Goal: Transaction & Acquisition: Purchase product/service

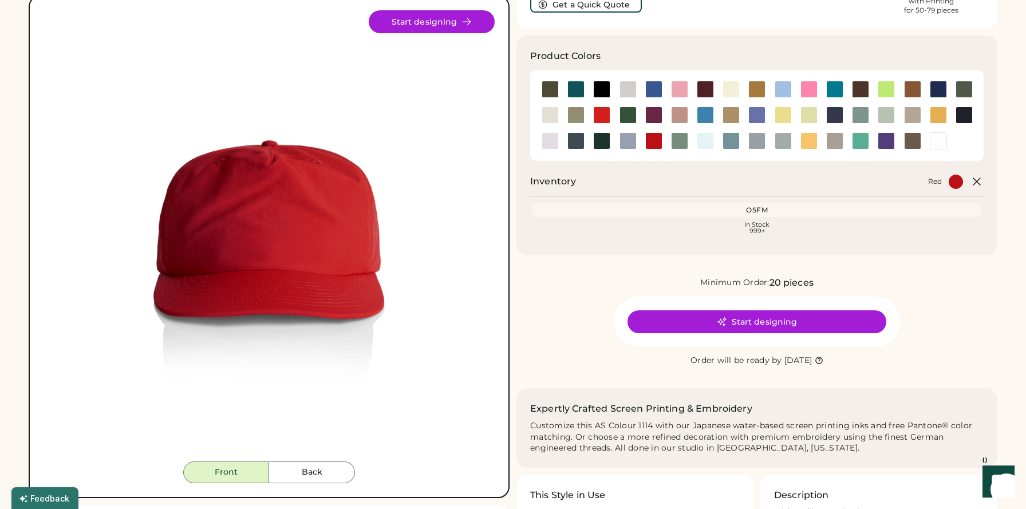
scroll to position [78, 0]
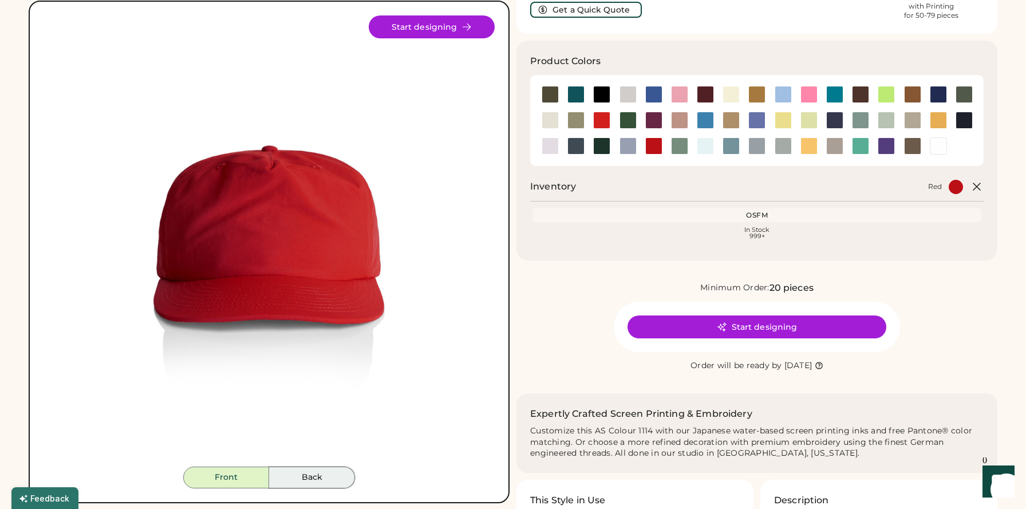
click at [318, 479] on button "Back" at bounding box center [312, 478] width 86 height 22
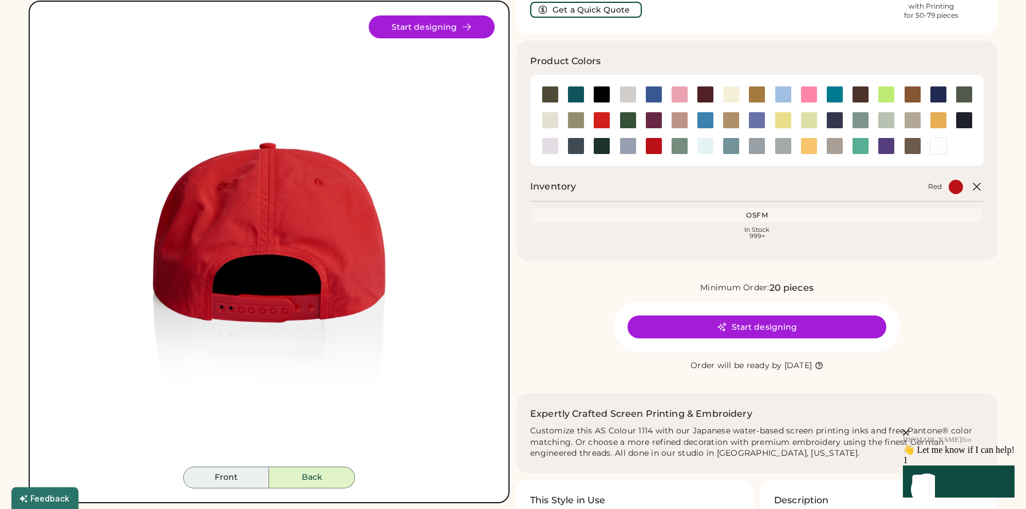
click at [233, 476] on button "Front" at bounding box center [226, 478] width 86 height 22
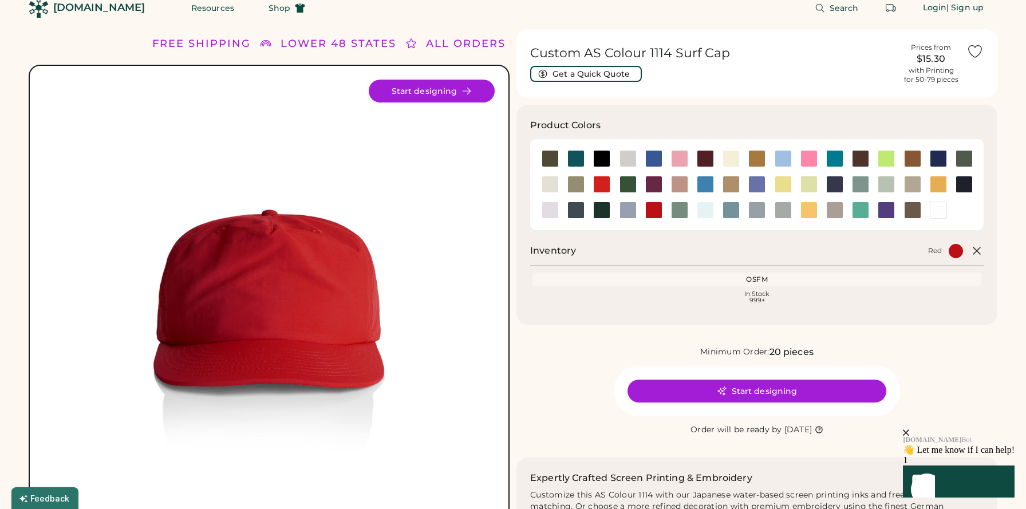
scroll to position [18, 0]
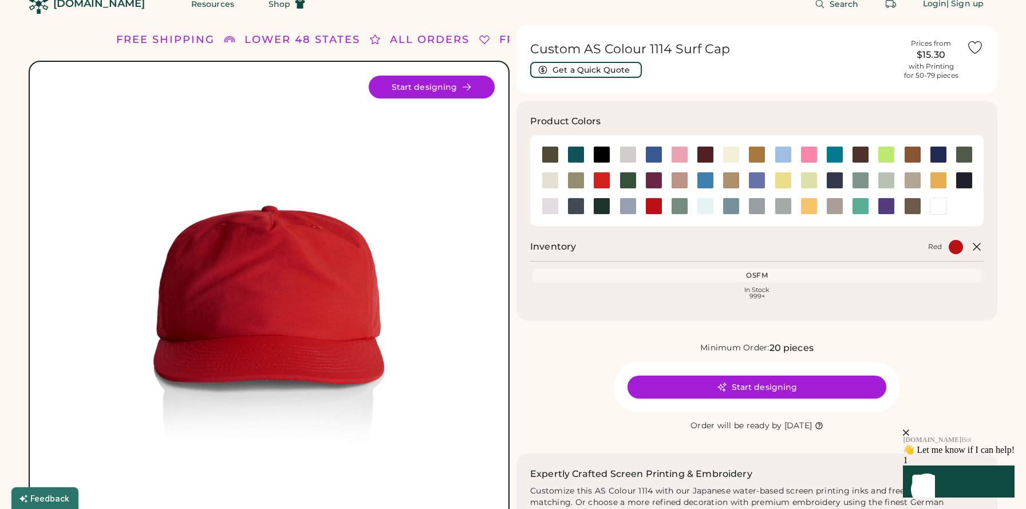
click at [686, 378] on button "Start designing" at bounding box center [757, 387] width 259 height 23
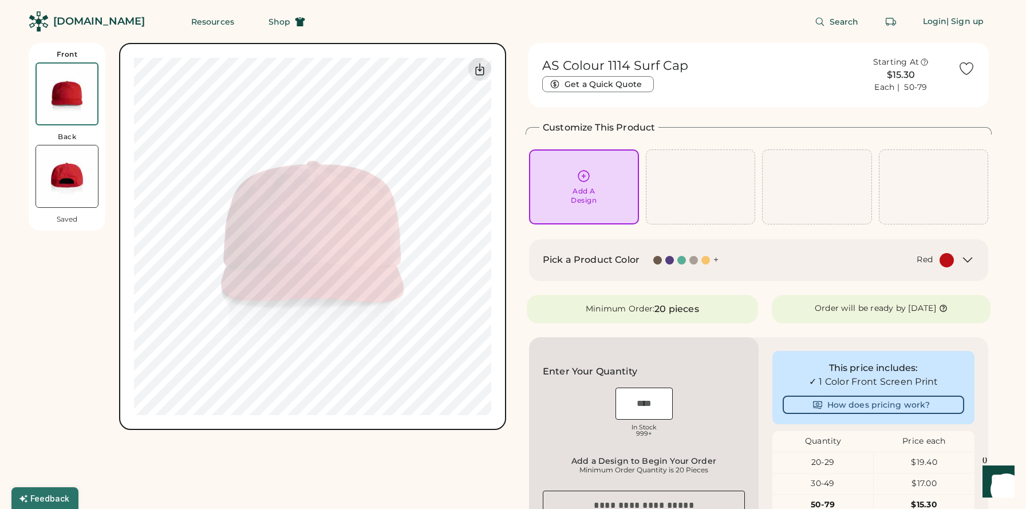
click at [70, 86] on img at bounding box center [67, 94] width 61 height 61
click at [76, 196] on img at bounding box center [67, 176] width 62 height 62
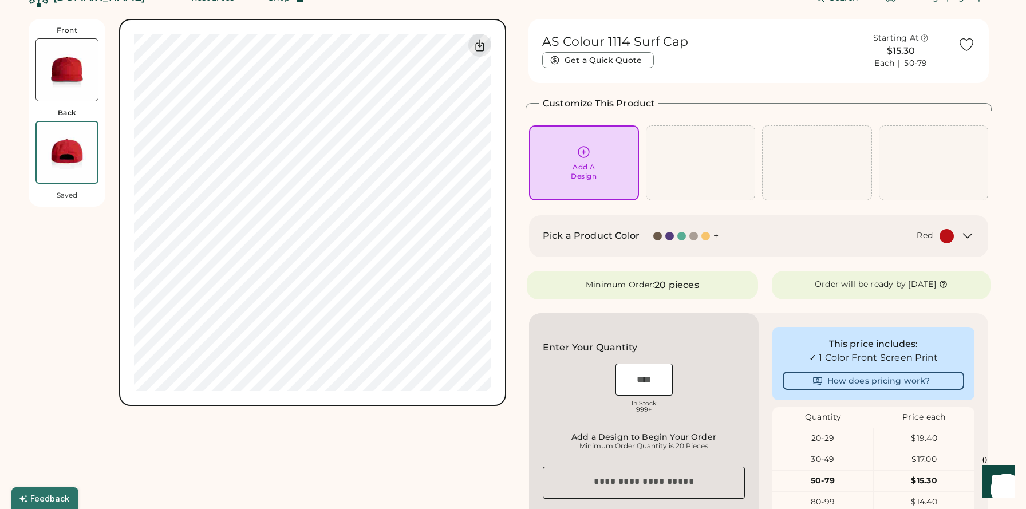
scroll to position [43, 0]
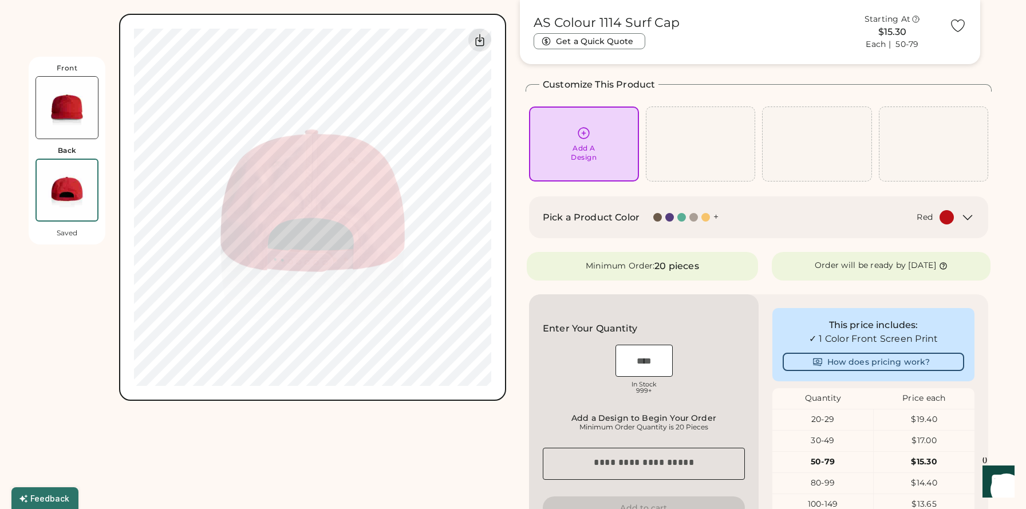
click at [50, 85] on img at bounding box center [67, 108] width 62 height 62
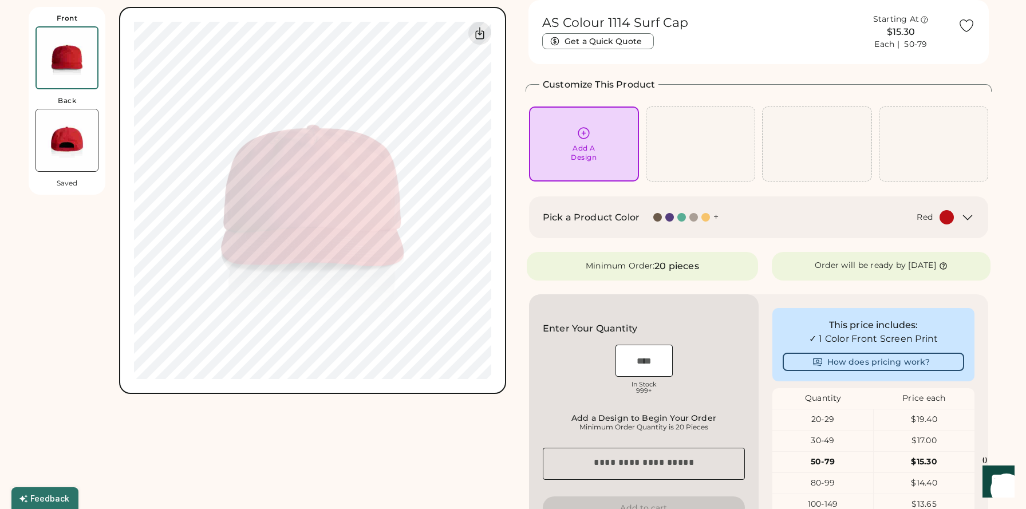
scroll to position [0, 0]
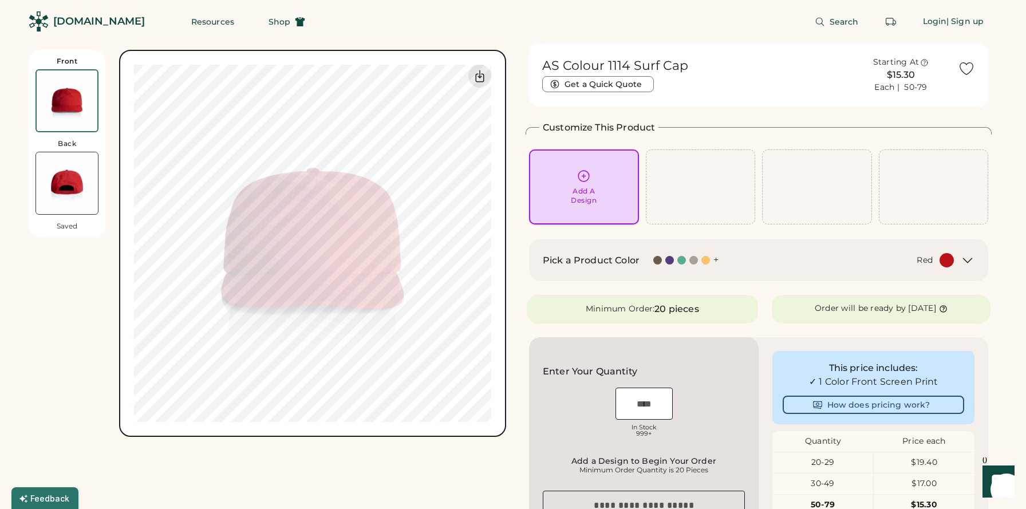
click at [585, 176] on icon at bounding box center [584, 176] width 14 height 14
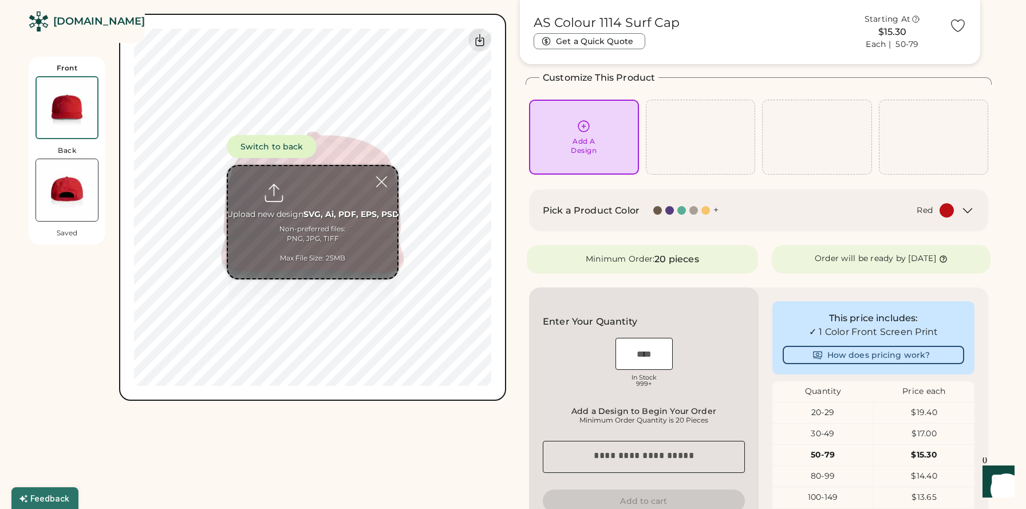
scroll to position [49, 0]
click at [336, 218] on input "file" at bounding box center [312, 222] width 169 height 112
type input "**********"
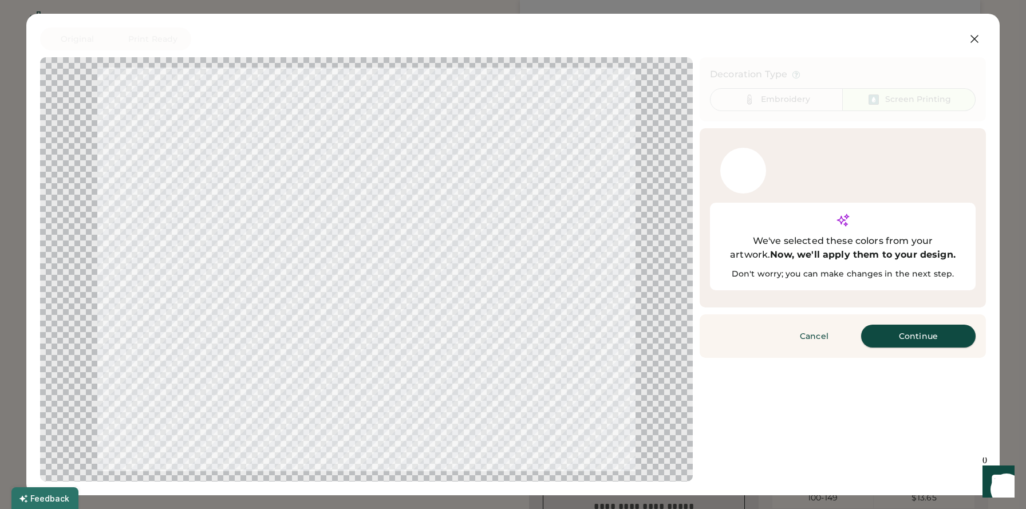
click at [887, 325] on button "Continue" at bounding box center [918, 336] width 115 height 23
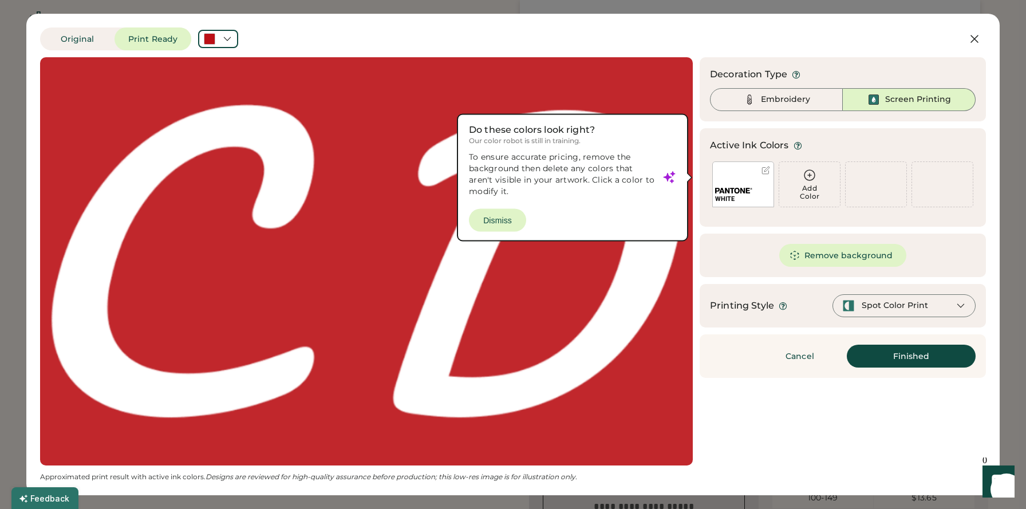
click at [668, 174] on div at bounding box center [366, 262] width 632 height 388
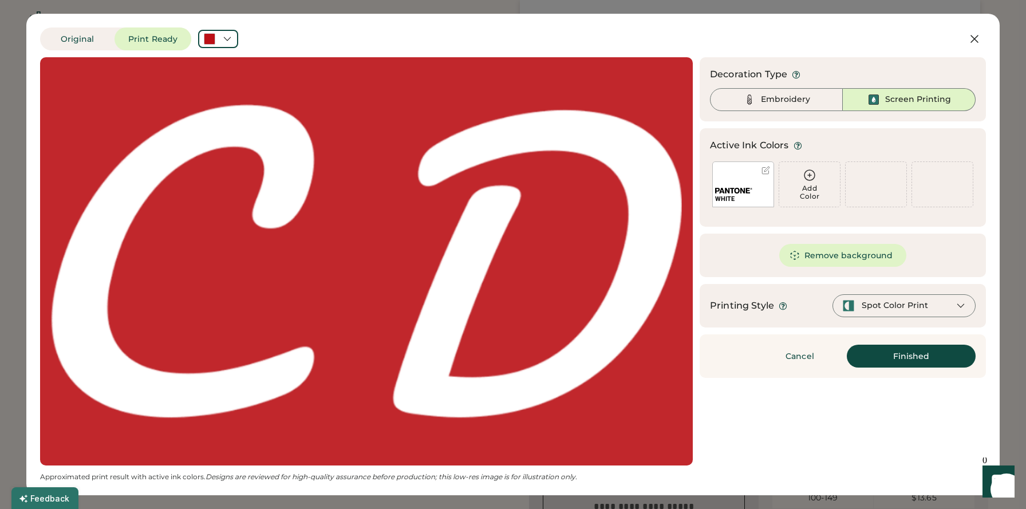
scroll to position [0, 0]
click at [770, 101] on div "Embroidery" at bounding box center [785, 99] width 49 height 11
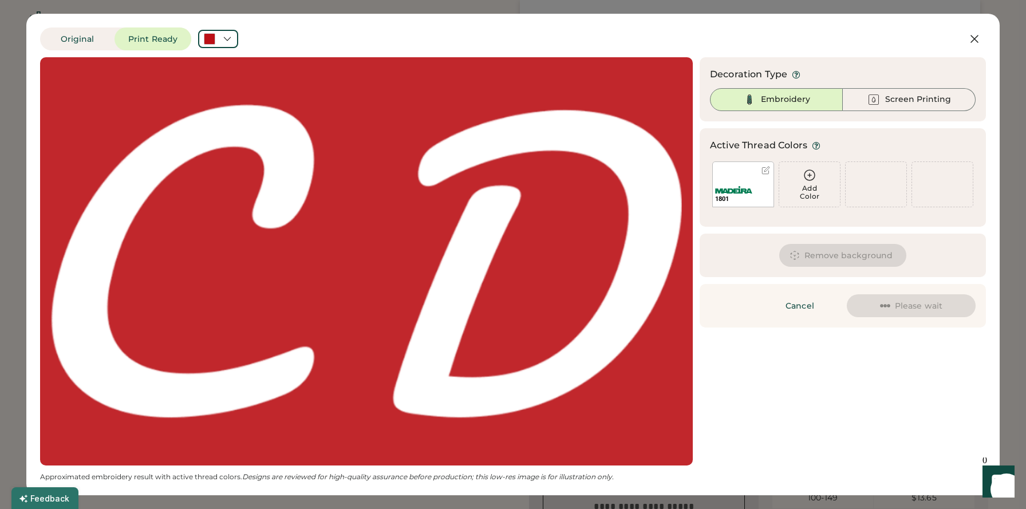
click at [744, 190] on img at bounding box center [733, 189] width 37 height 7
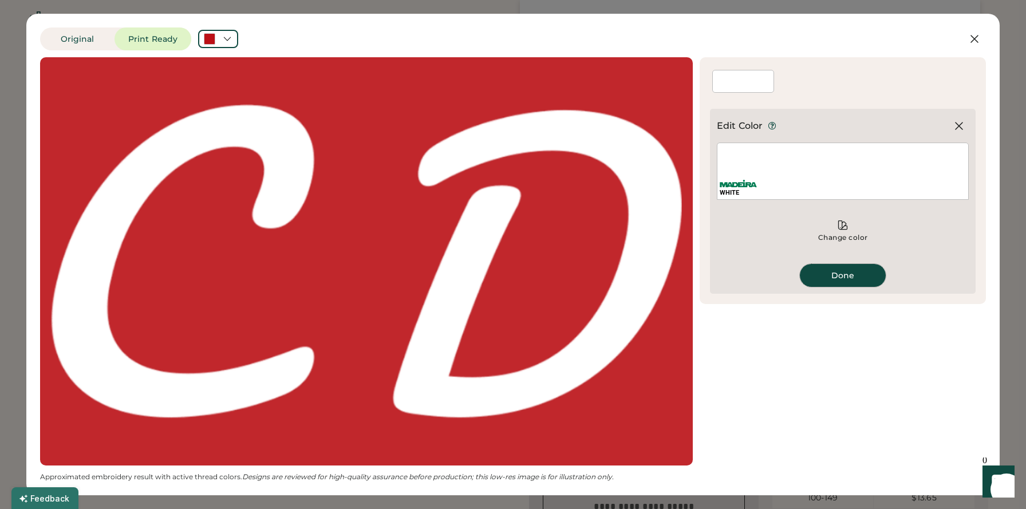
click at [842, 277] on button "Done" at bounding box center [843, 275] width 86 height 23
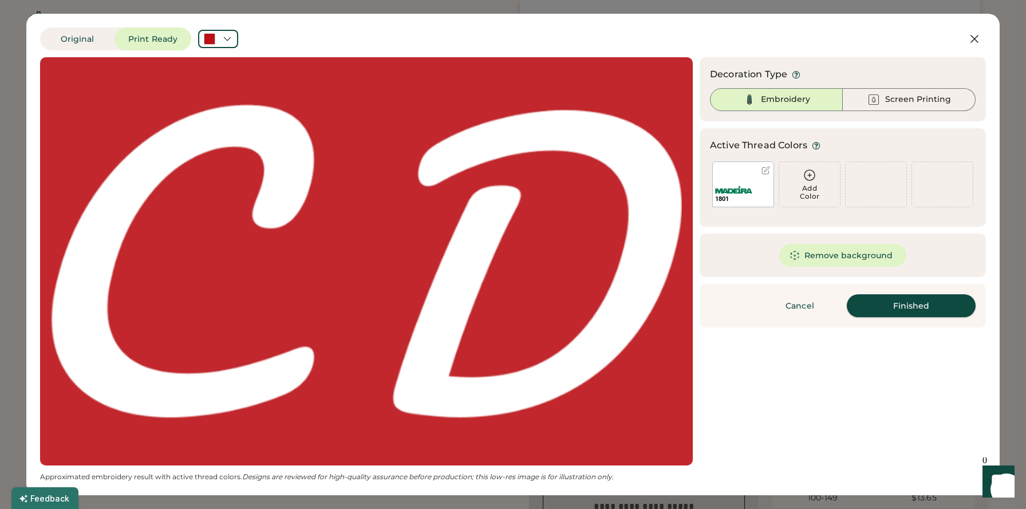
click at [911, 312] on button "Finished" at bounding box center [911, 305] width 129 height 23
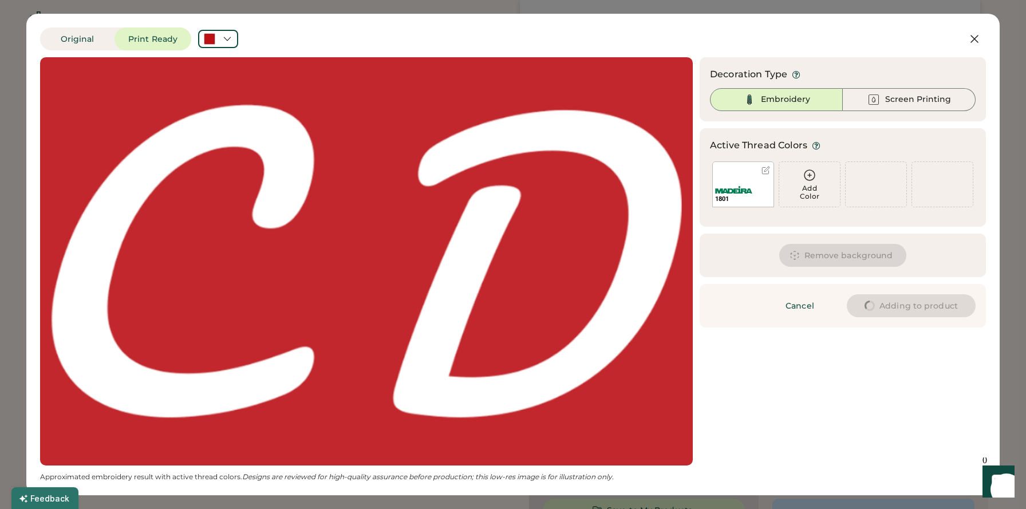
type input "****"
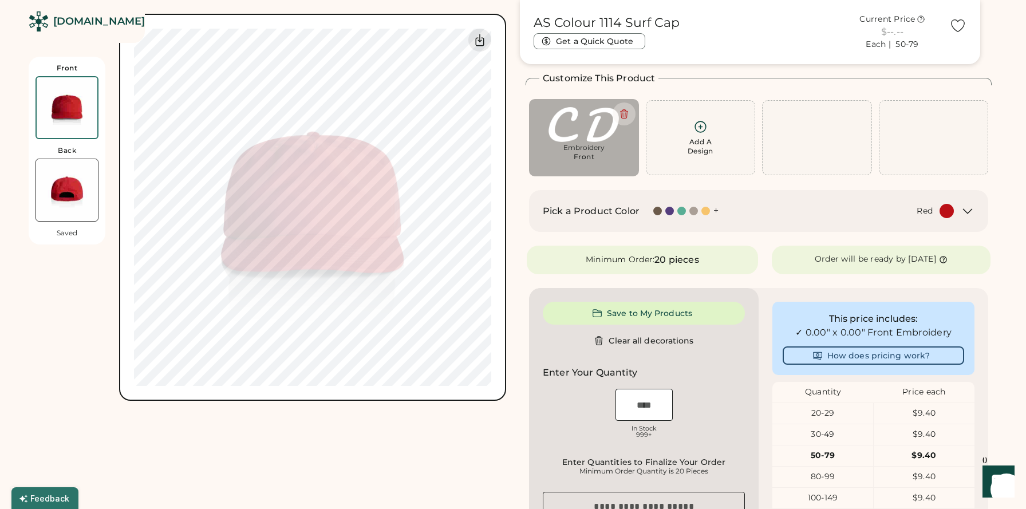
type input "****"
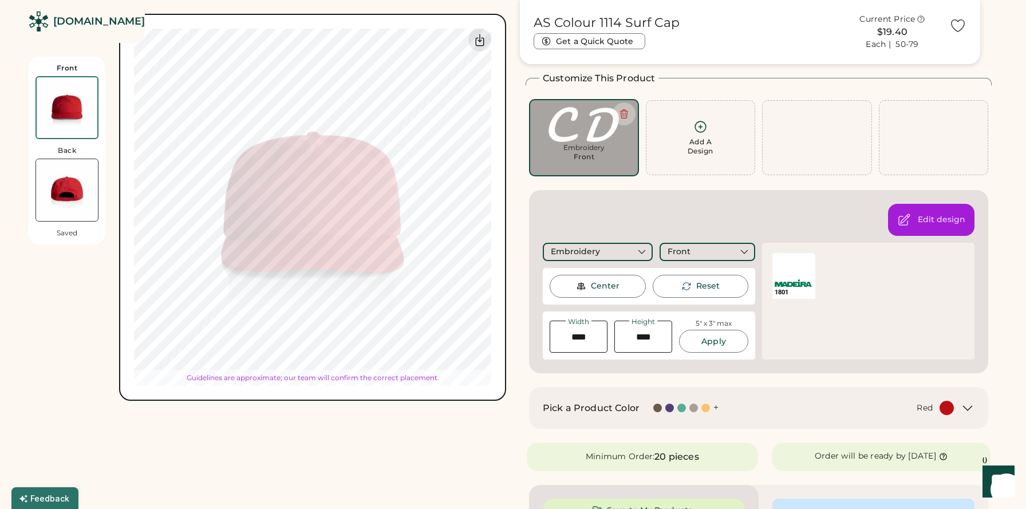
type input "****"
click at [77, 343] on div "Front Back Saving... Switch to back Upload new design SVG, Ai, PDF, EPS, PSD No…" at bounding box center [268, 200] width 478 height 401
click at [104, 297] on div "Front Back Saved Switch to back Upload new design SVG, Ai, PDF, EPS, PSD Non-pr…" at bounding box center [268, 200] width 478 height 401
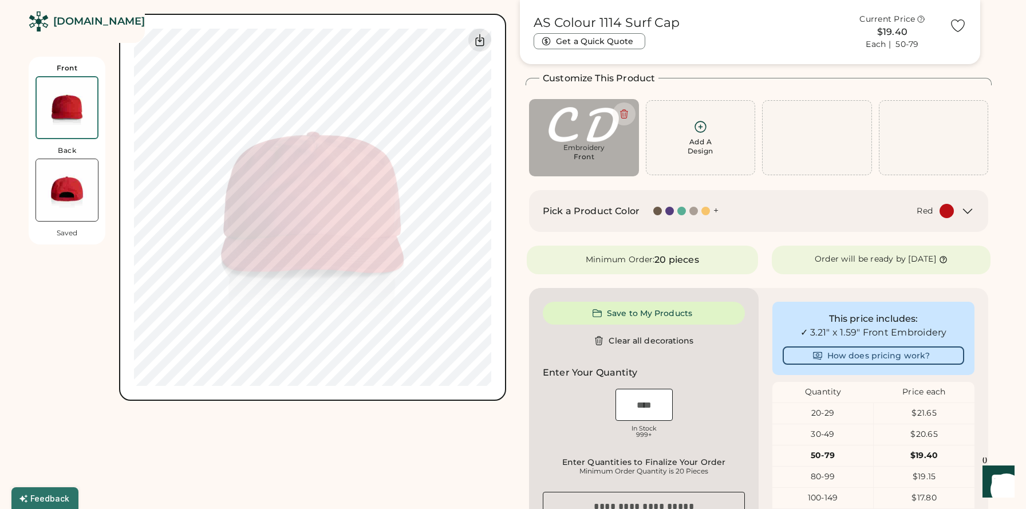
click at [73, 205] on img at bounding box center [67, 190] width 62 height 62
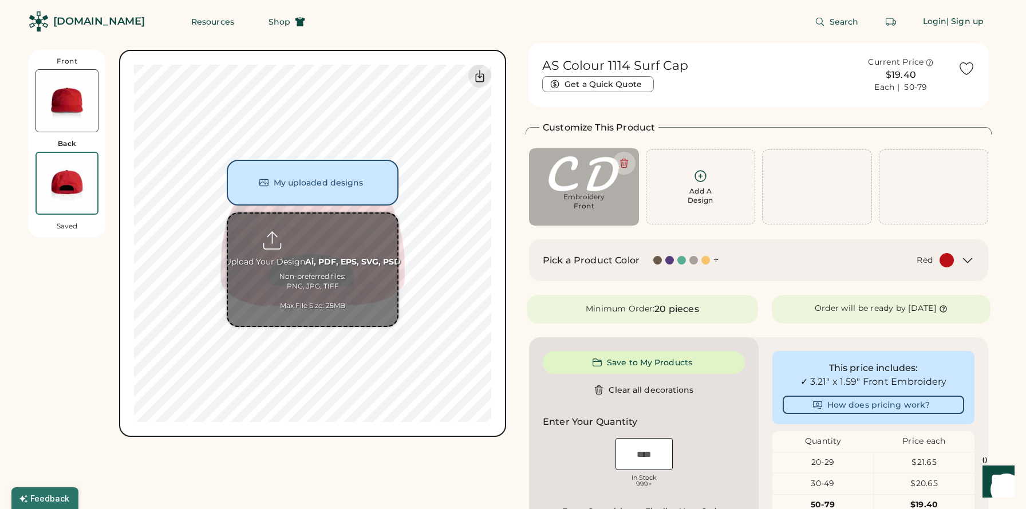
click at [311, 258] on input "file" at bounding box center [312, 270] width 169 height 112
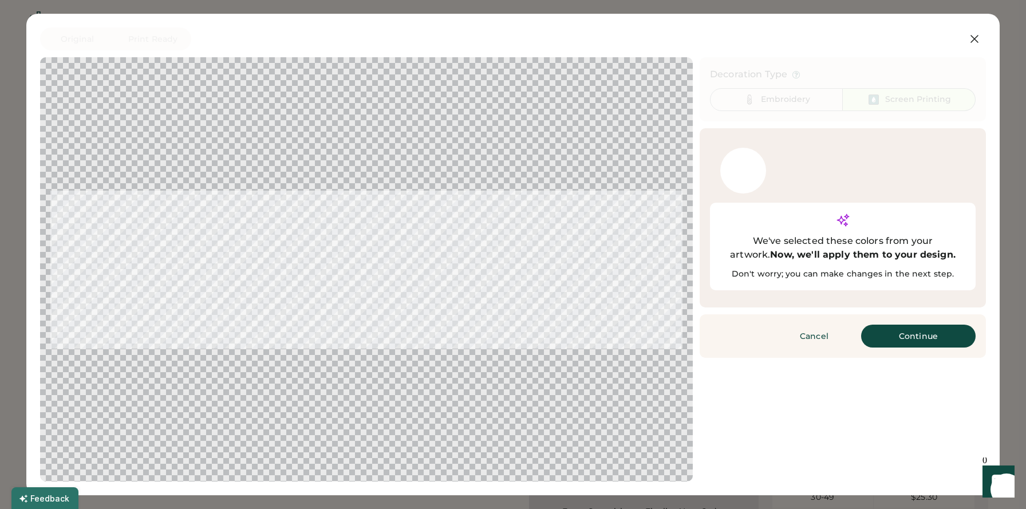
click at [852, 267] on div "We've selected these colors from your artwork. Now, we'll apply them to your de…" at bounding box center [843, 247] width 266 height 88
click at [908, 325] on button "Continue" at bounding box center [918, 336] width 115 height 23
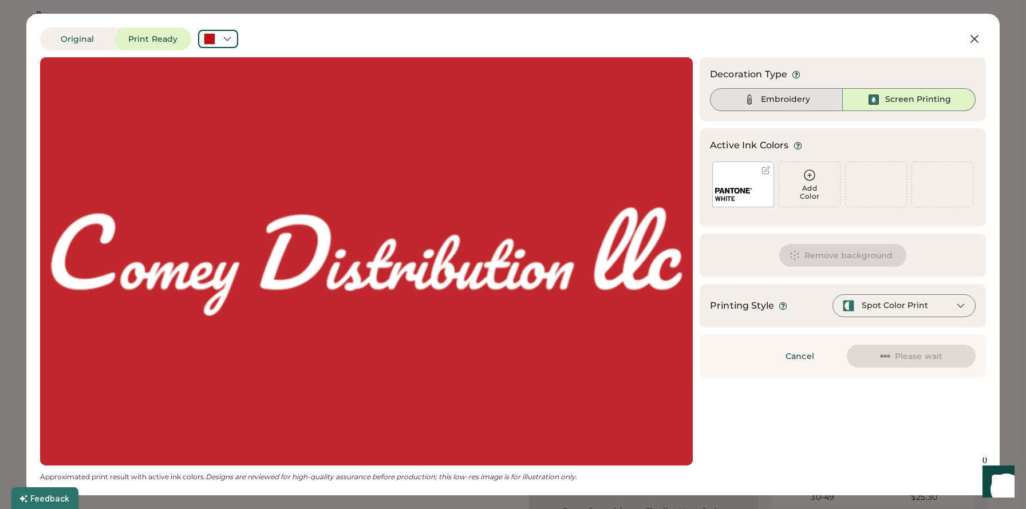
click at [803, 102] on div "Embroidery" at bounding box center [785, 99] width 49 height 11
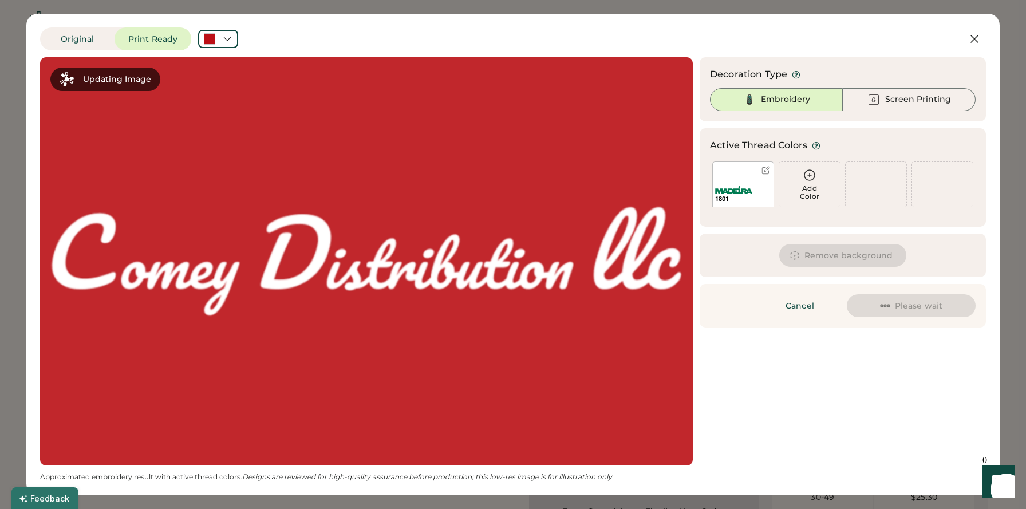
click at [761, 188] on div "1801" at bounding box center [743, 195] width 61 height 24
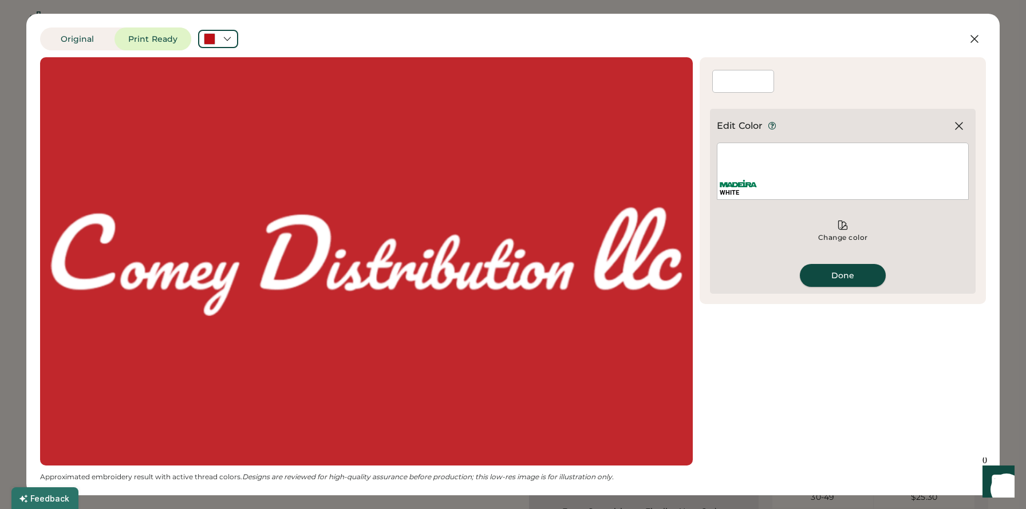
click at [850, 280] on button "Done" at bounding box center [843, 275] width 86 height 23
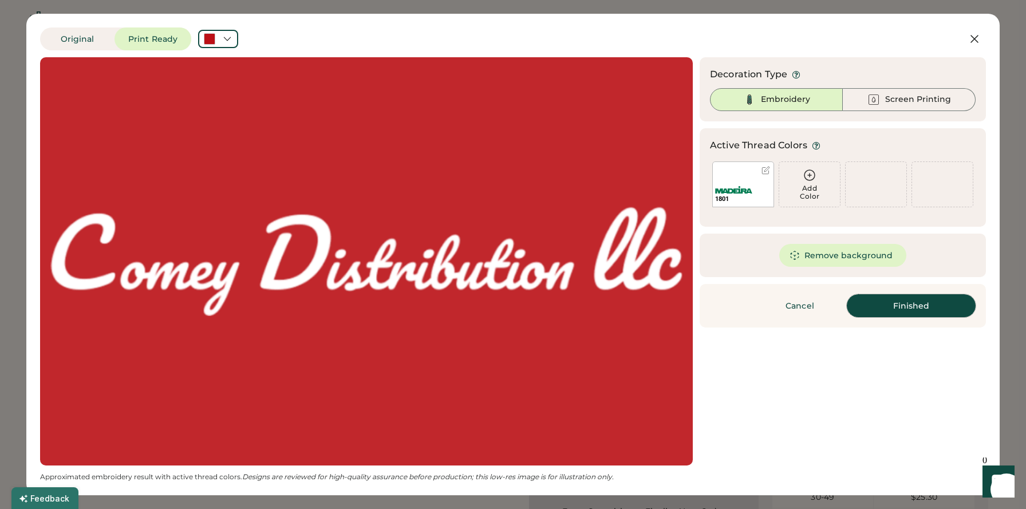
click at [911, 307] on button "Finished" at bounding box center [911, 305] width 129 height 23
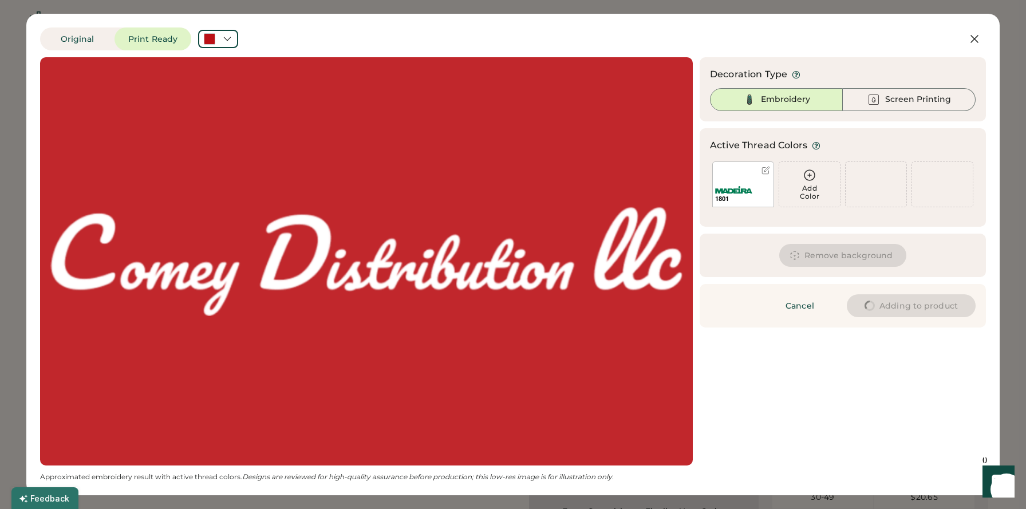
type input "****"
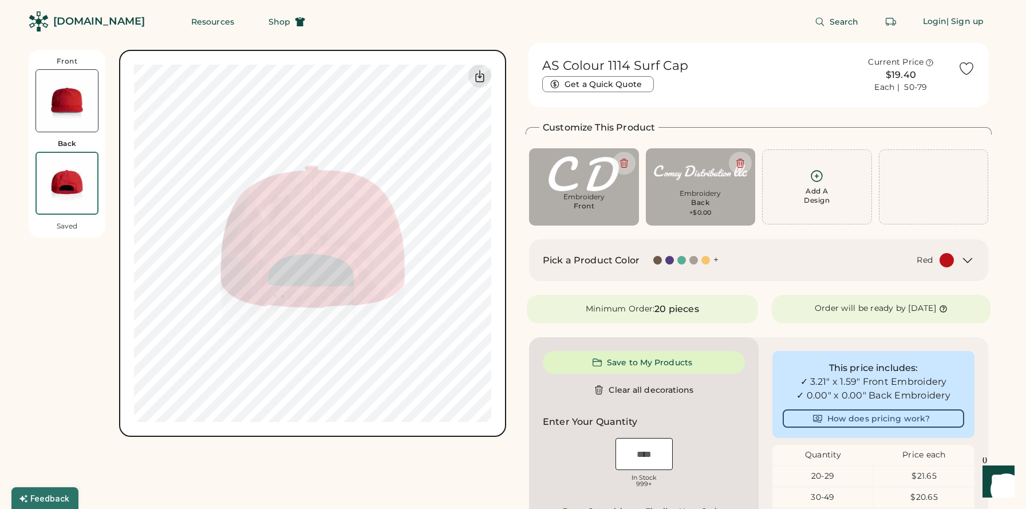
type input "****"
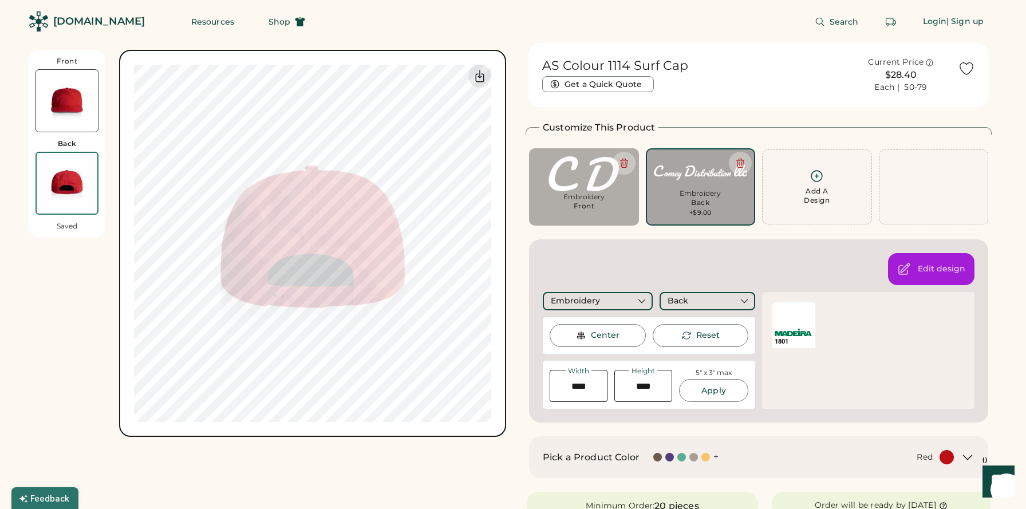
click at [76, 368] on div "Front Back Saved Switch to back Upload new design SVG, Ai, PDF, EPS, PSD Non-pr…" at bounding box center [268, 243] width 478 height 387
type input "****"
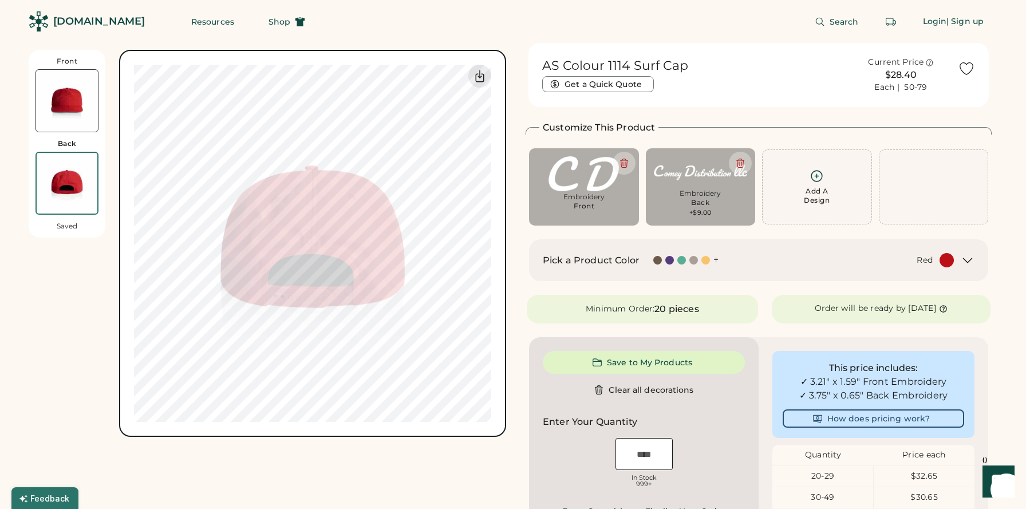
type input "****"
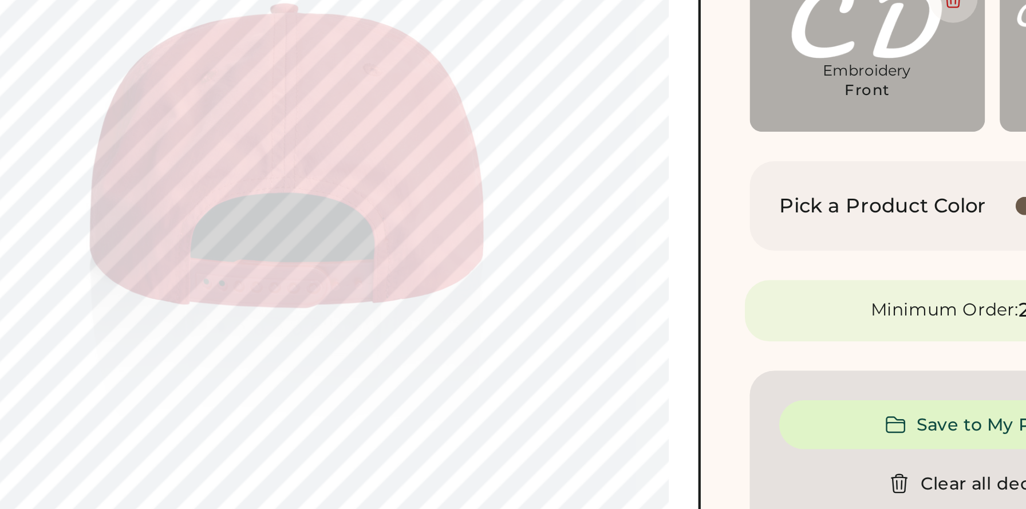
type input "****"
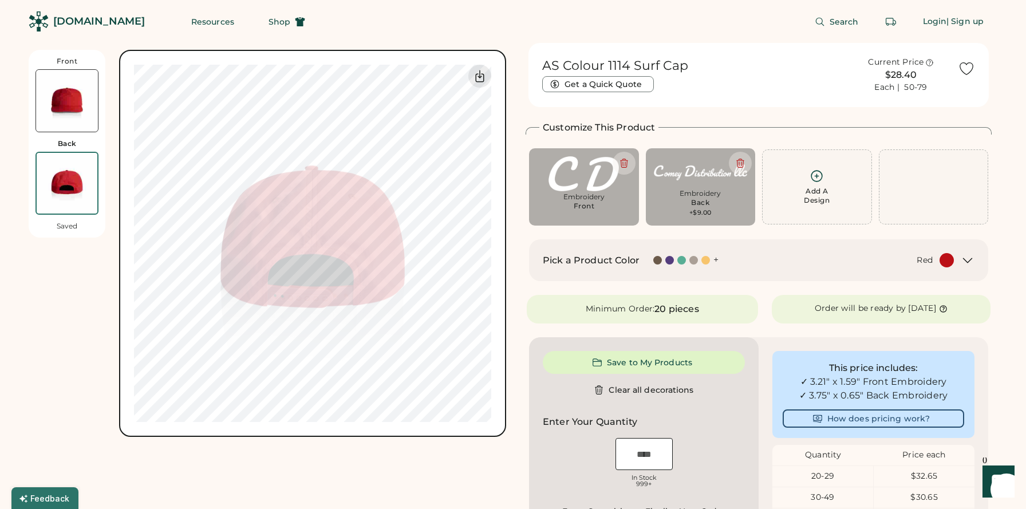
click at [56, 106] on img at bounding box center [67, 101] width 62 height 62
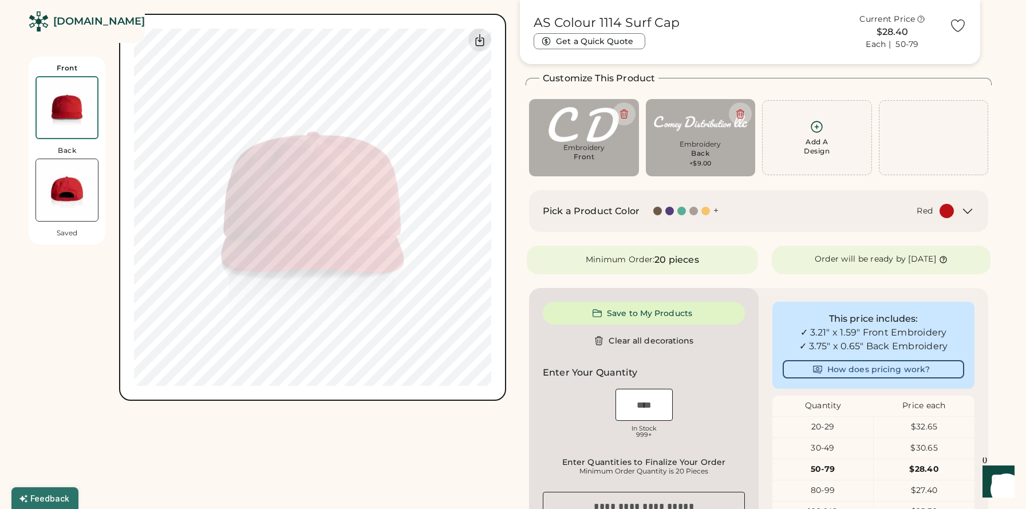
scroll to position [50, 0]
click at [56, 172] on img at bounding box center [67, 190] width 62 height 62
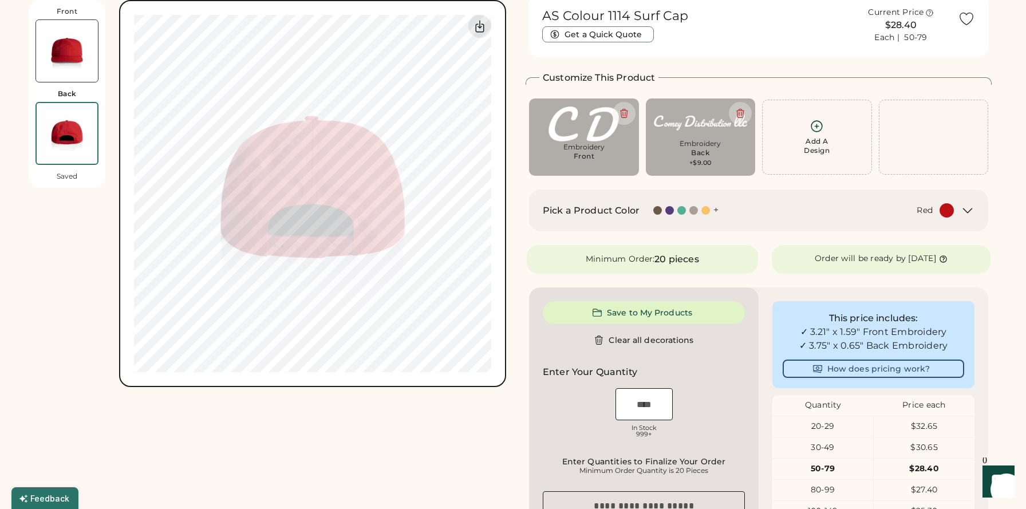
scroll to position [0, 0]
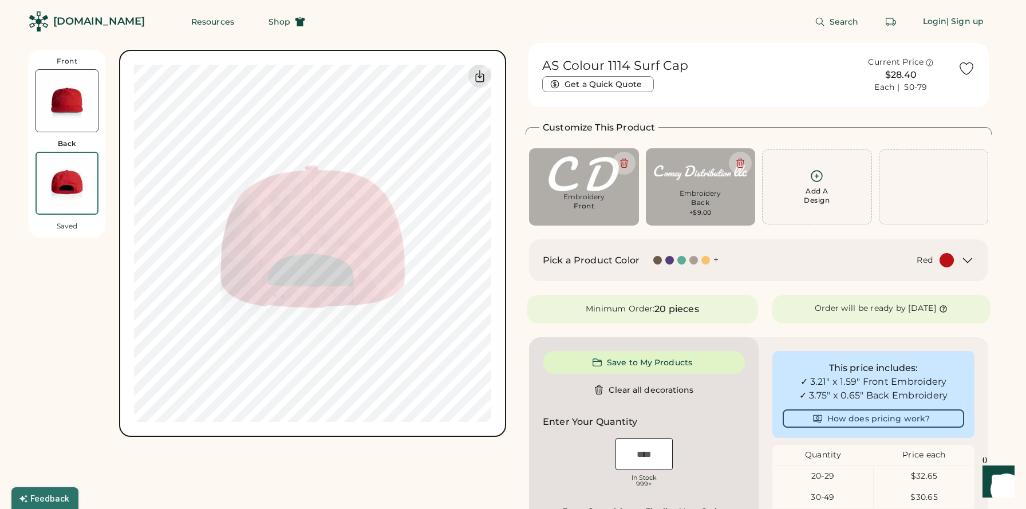
click at [56, 116] on img at bounding box center [67, 101] width 62 height 62
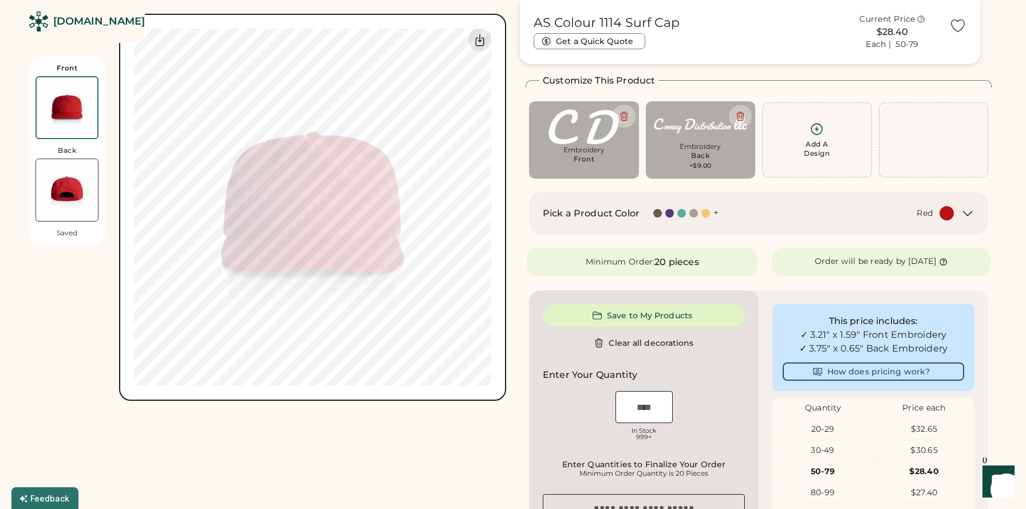
scroll to position [50, 0]
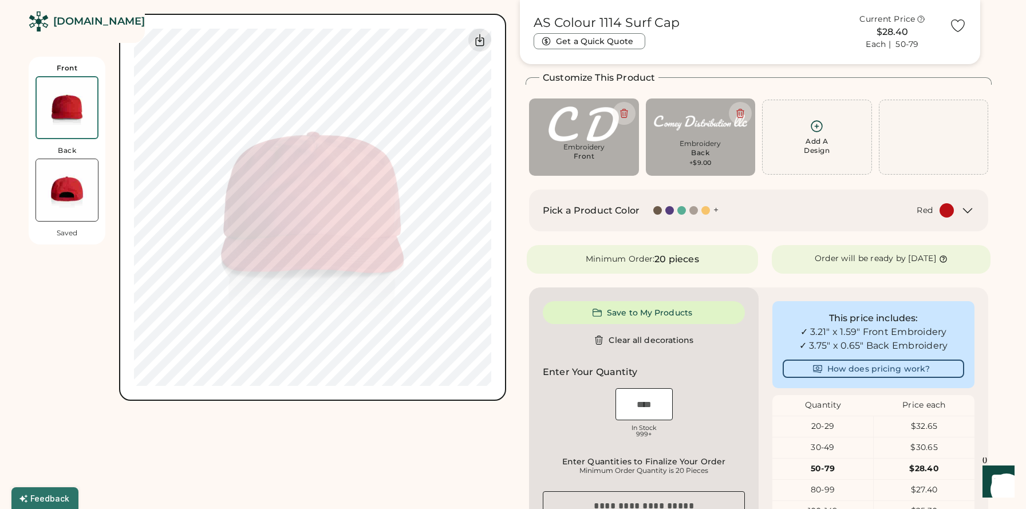
click at [64, 177] on img at bounding box center [67, 190] width 62 height 62
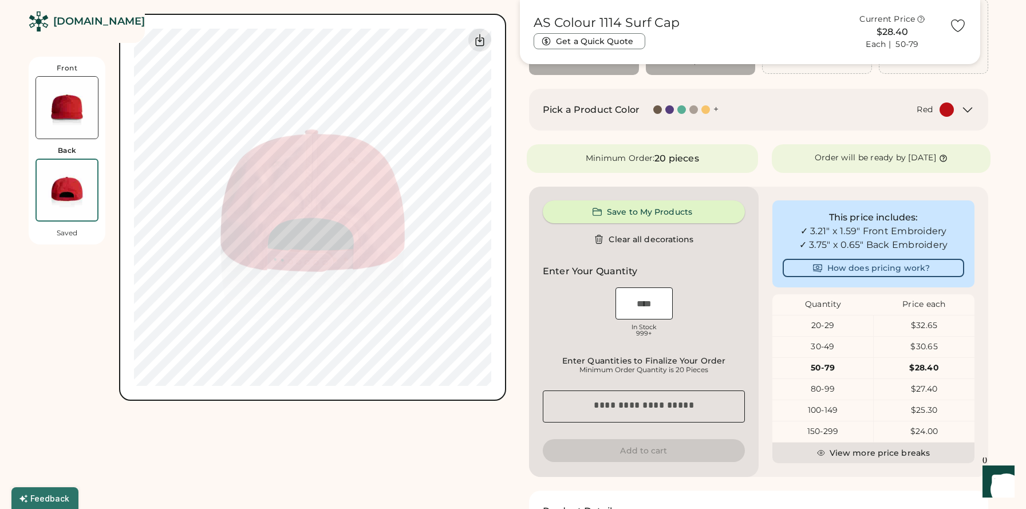
scroll to position [173, 0]
